Goal: Navigation & Orientation: Understand site structure

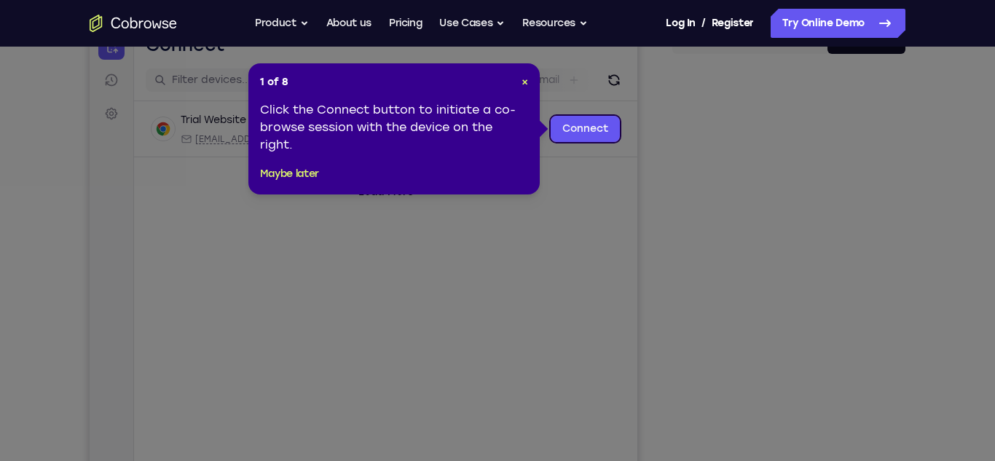
scroll to position [165, 0]
click at [527, 86] on span "×" at bounding box center [524, 81] width 7 height 12
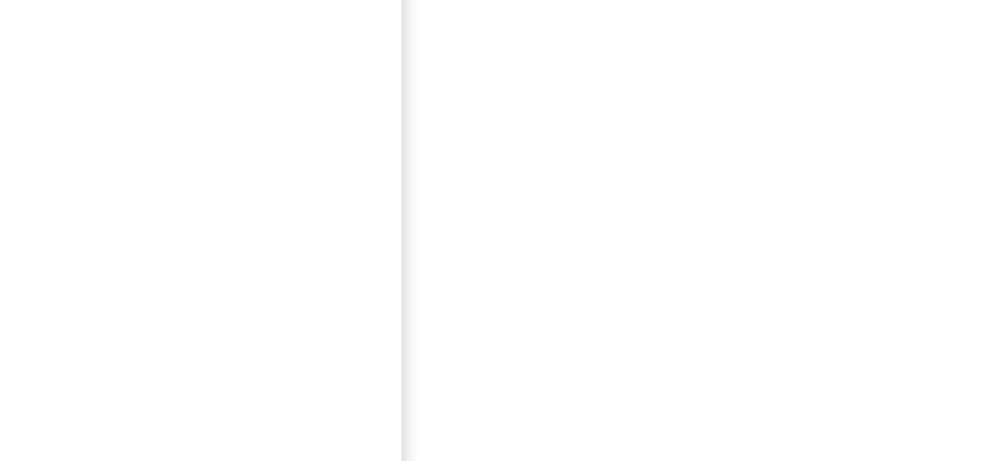
scroll to position [188, 0]
